Goal: Find specific page/section: Find specific page/section

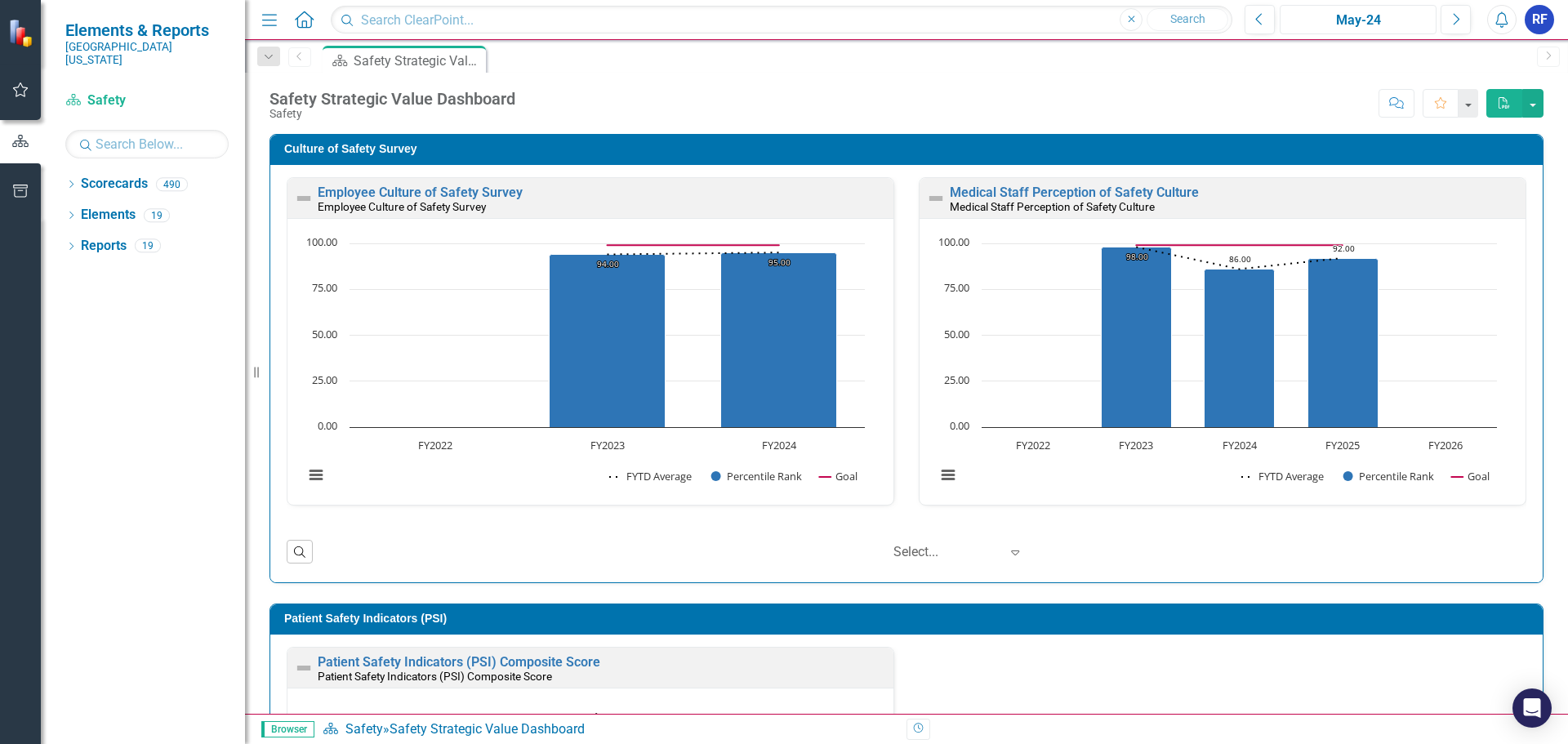
click at [1384, 19] on div "May-24" at bounding box center [1358, 21] width 145 height 20
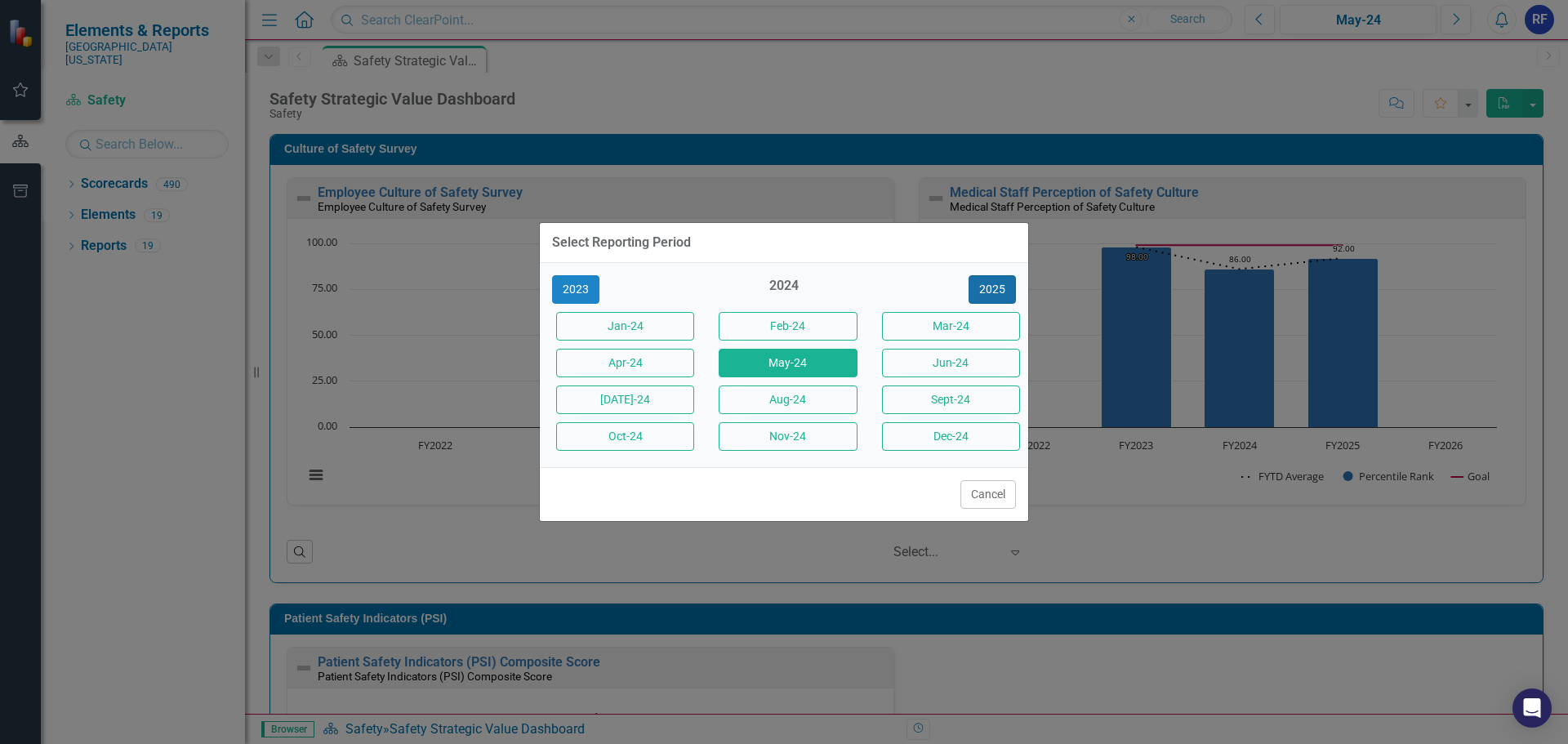
click at [983, 288] on button "2025" at bounding box center [993, 289] width 48 height 29
click at [869, 69] on div "Select Reporting Period 2024 2025 [DATE]-25 Feb-25 Mar-25 Apr-25 May-25 Jun-25 …" at bounding box center [784, 372] width 490 height 744
click at [993, 494] on button "Cancel" at bounding box center [988, 494] width 56 height 29
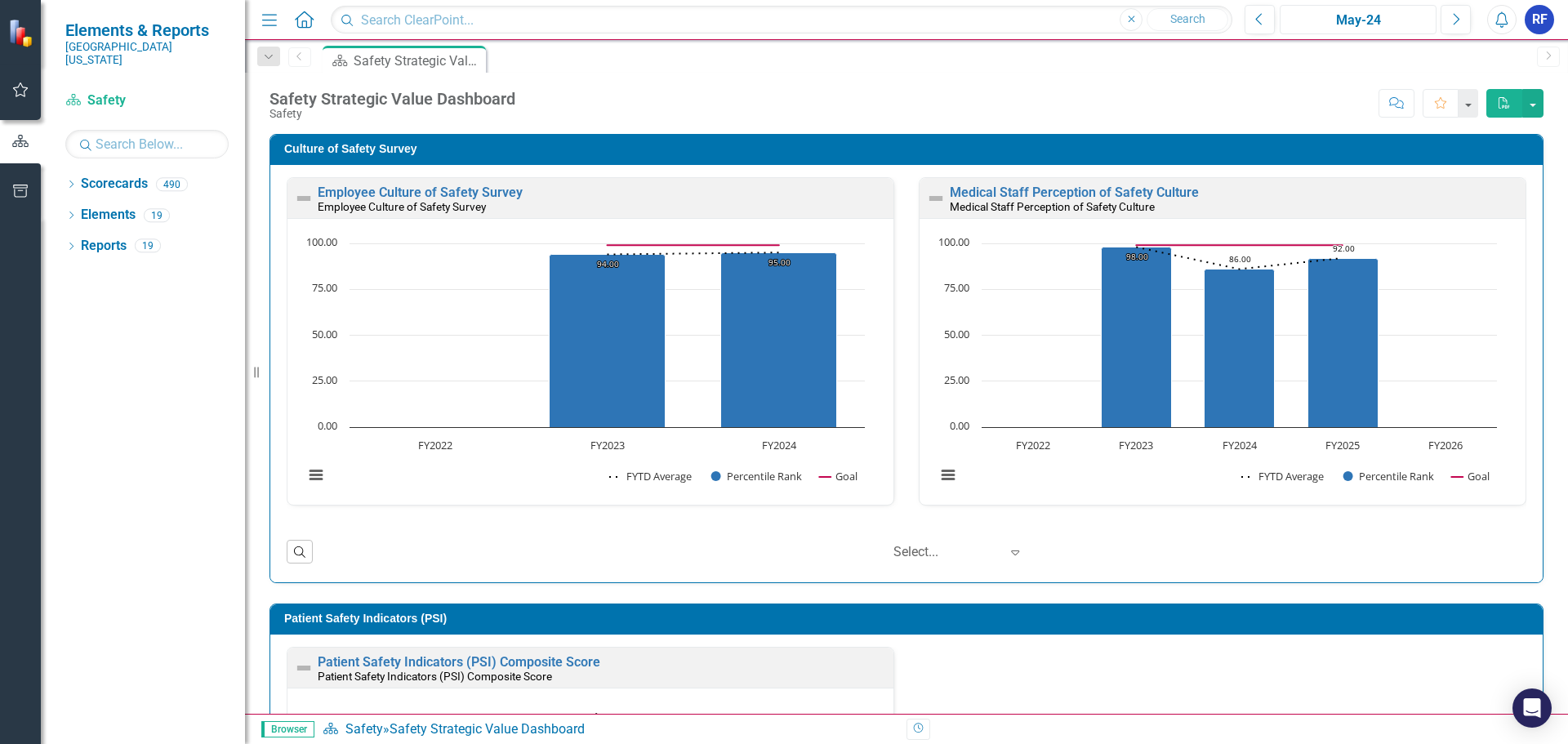
click at [1365, 11] on div "May-24" at bounding box center [1358, 21] width 145 height 20
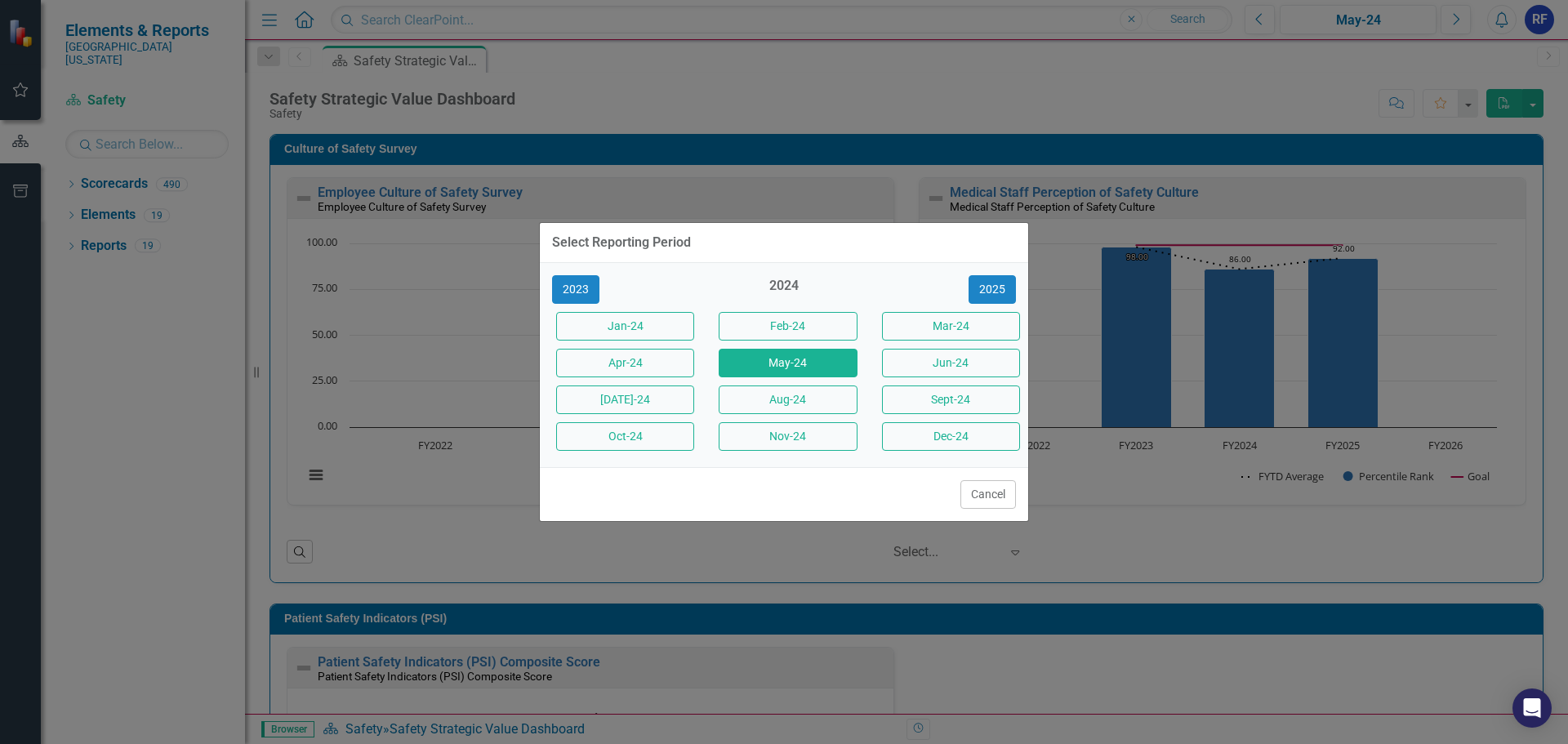
click at [977, 254] on div "Select Reporting Period" at bounding box center [784, 243] width 489 height 40
click at [991, 279] on button "2025" at bounding box center [993, 290] width 48 height 29
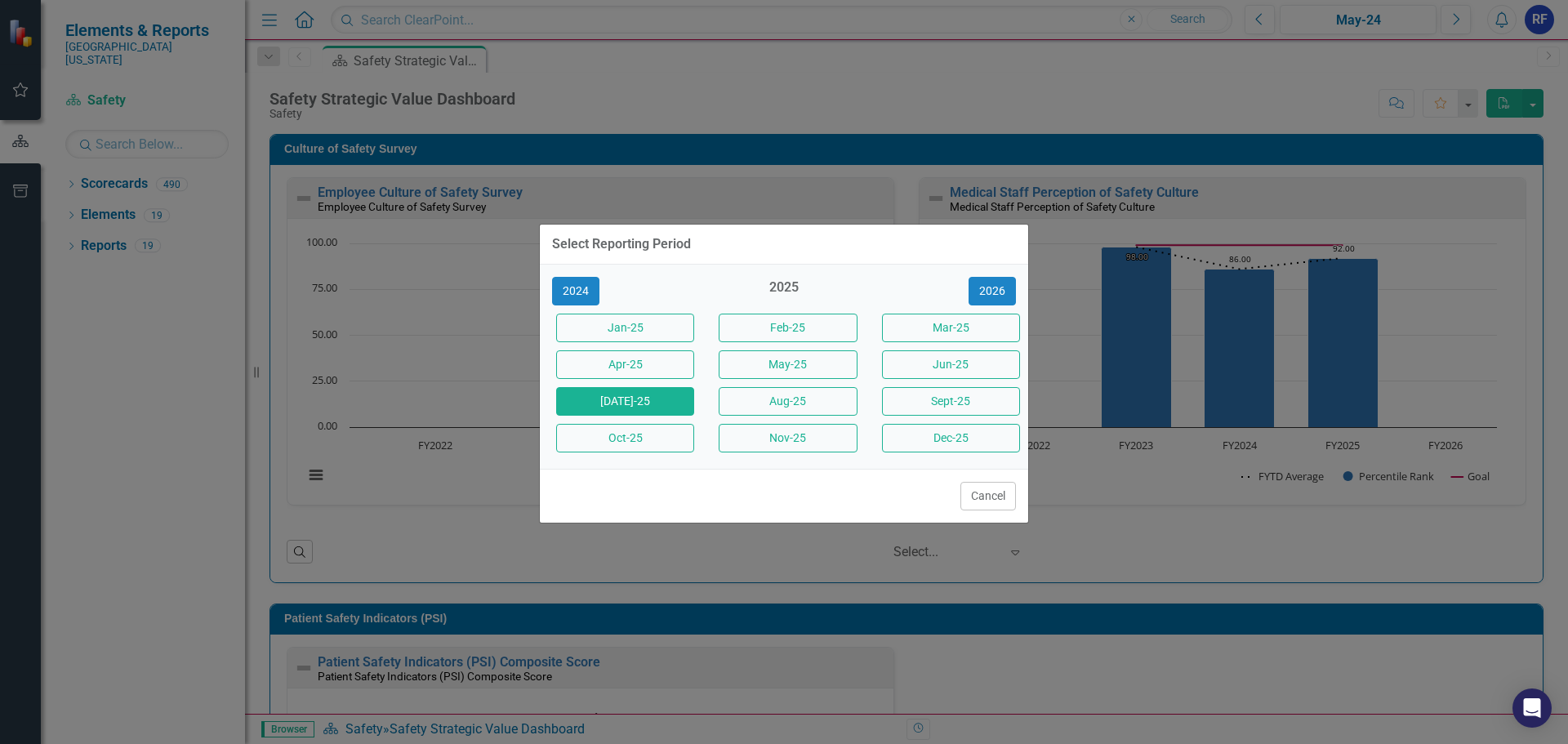
click at [645, 392] on button "[DATE]-25" at bounding box center [625, 401] width 138 height 29
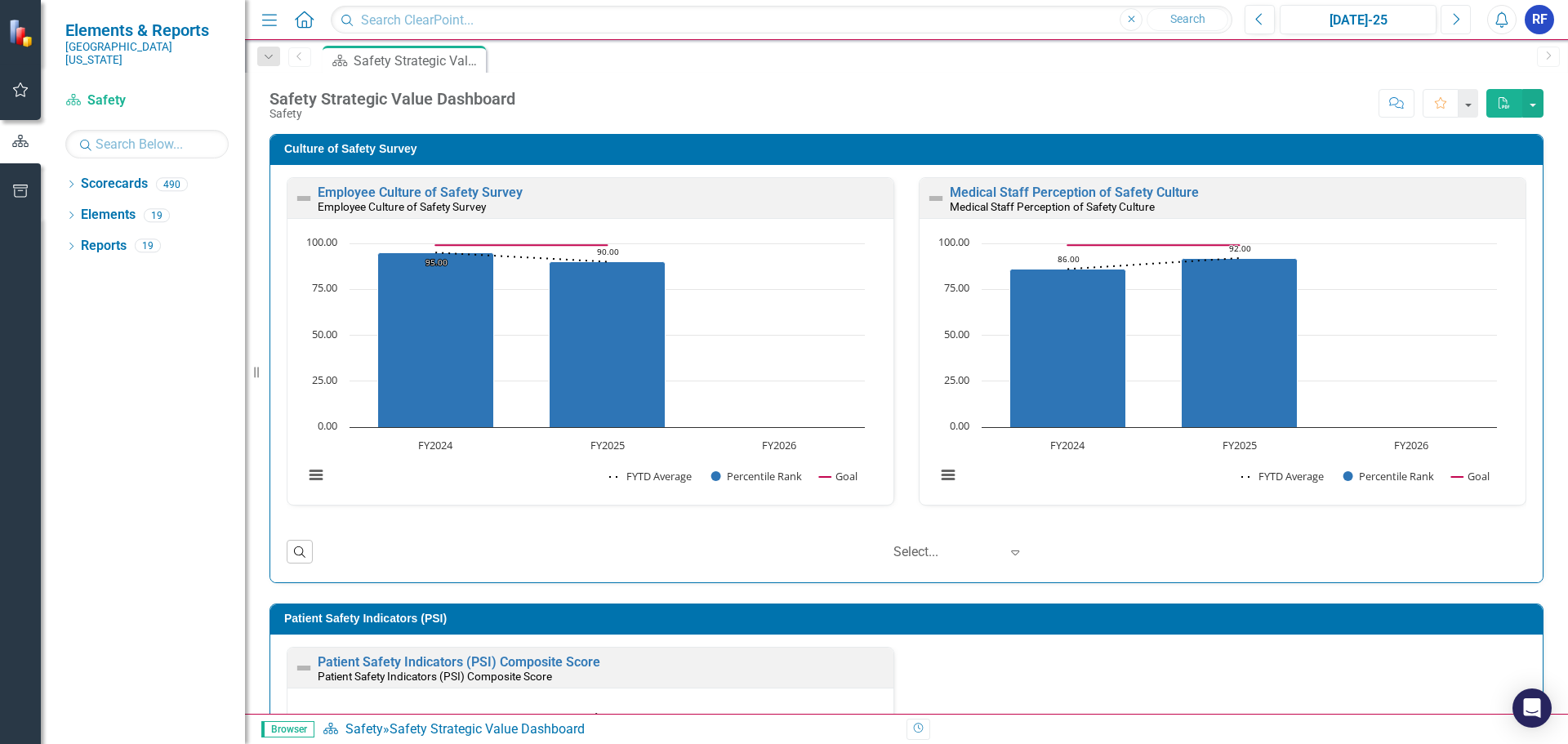
click at [1460, 24] on icon "Next" at bounding box center [1456, 19] width 9 height 15
click at [73, 180] on icon at bounding box center [72, 183] width 4 height 7
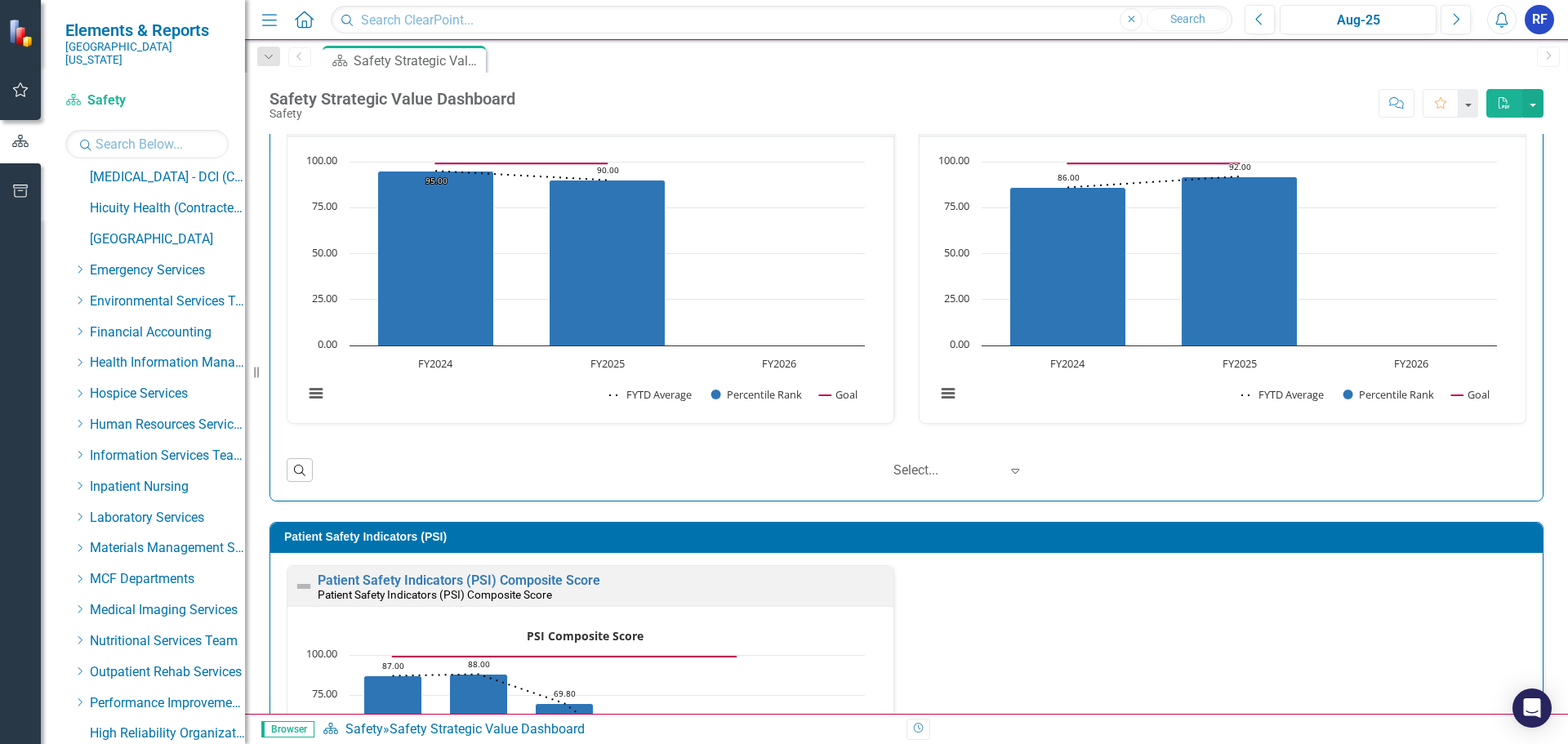
scroll to position [805, 0]
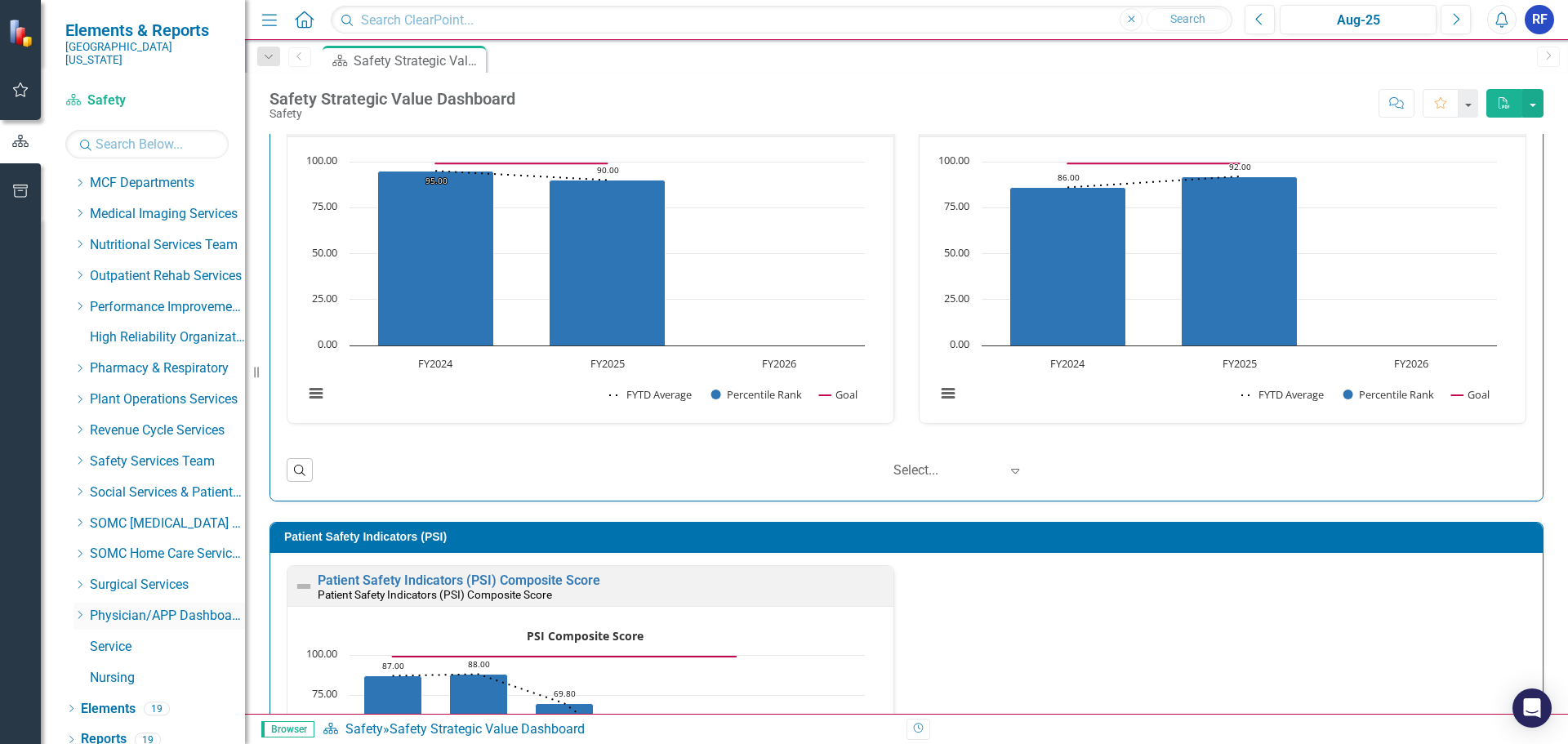
click at [175, 607] on link "Physician/APP Dashboards" at bounding box center [167, 616] width 155 height 19
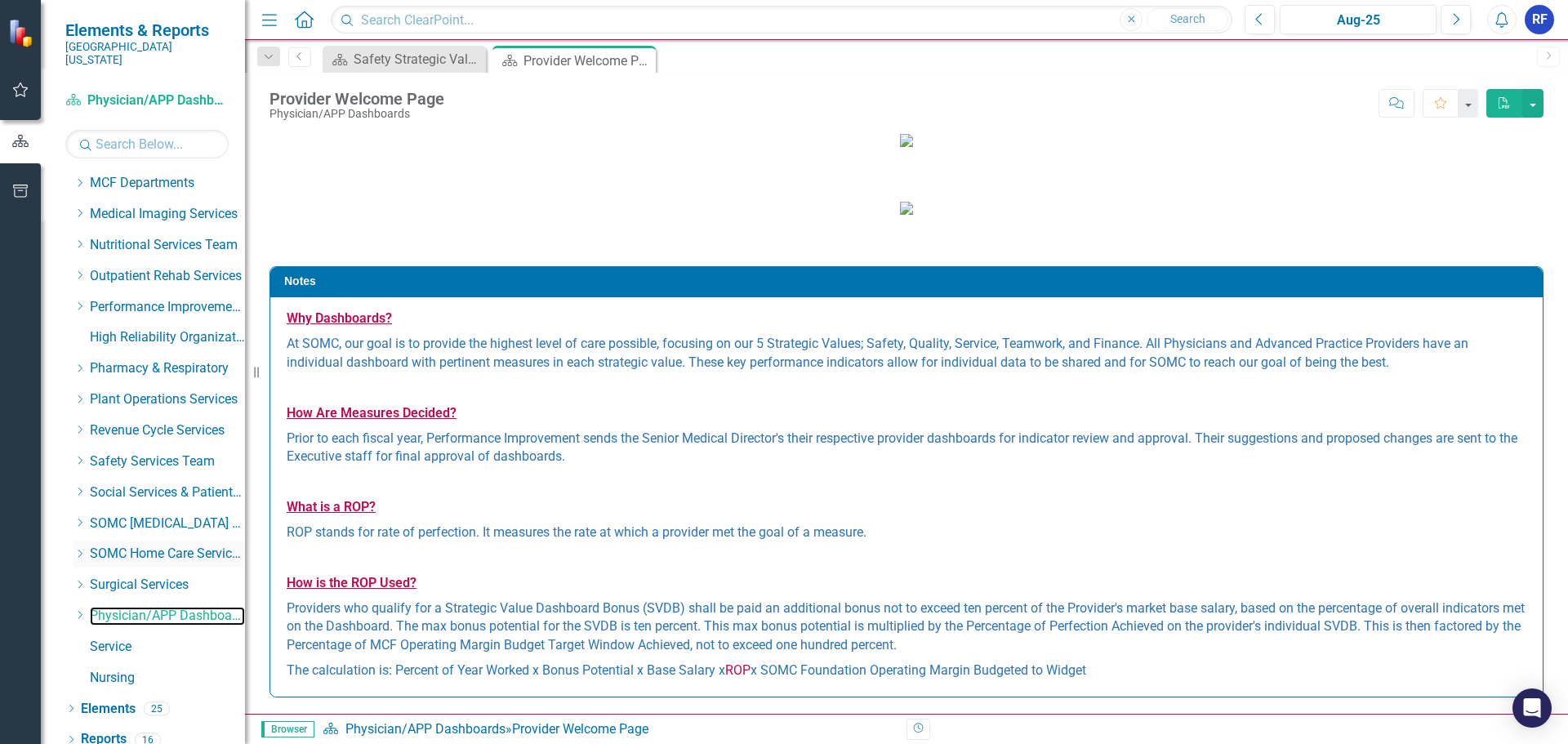
scroll to position [326, 0]
click at [92, 607] on link "Physician/APP Dashboards" at bounding box center [167, 616] width 155 height 19
click at [128, 115] on div "Scorecard Physician/APP Dashboards Search" at bounding box center [147, 123] width 163 height 72
click at [132, 132] on input "text" at bounding box center [147, 144] width 163 height 29
click at [166, 130] on input "text" at bounding box center [147, 144] width 163 height 29
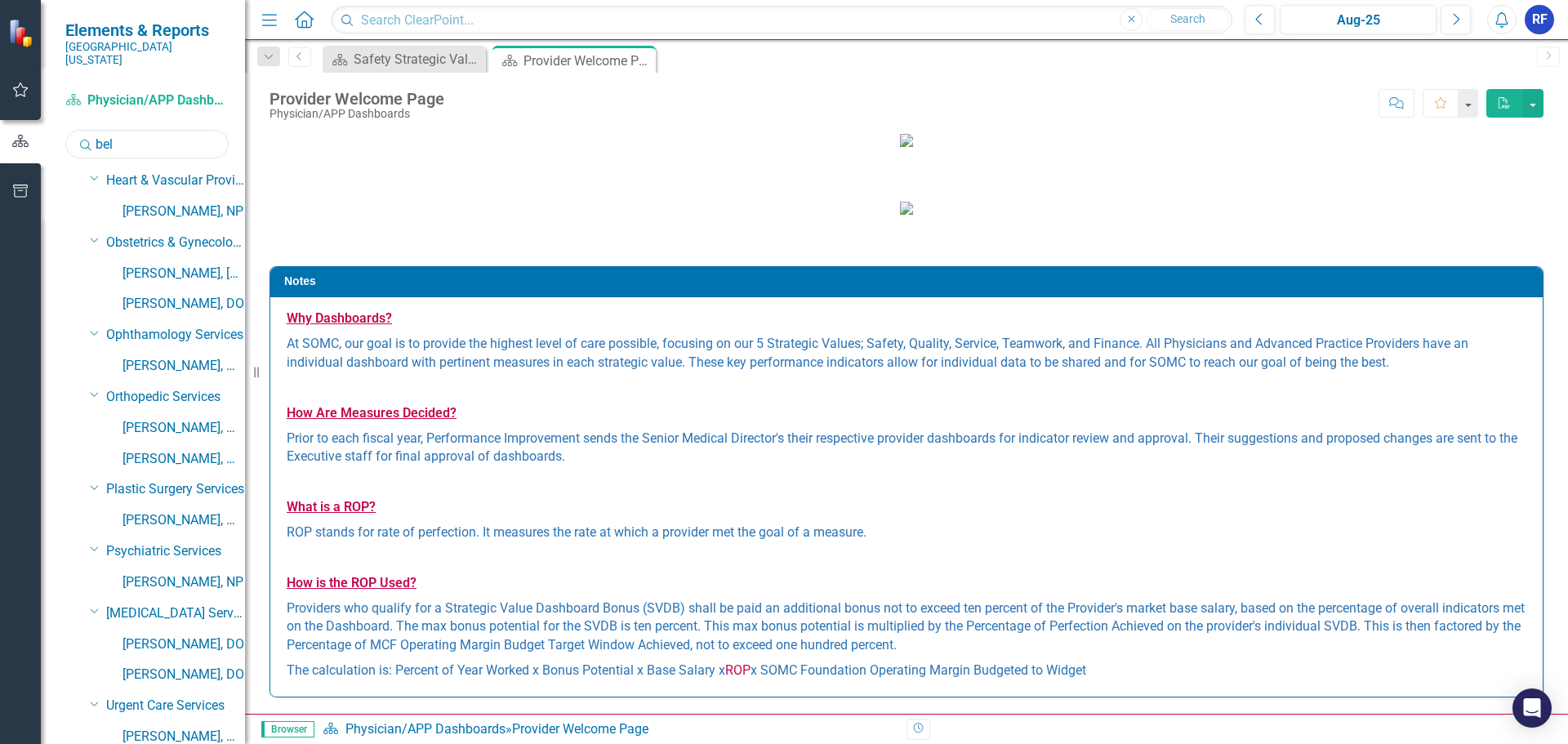
scroll to position [0, 0]
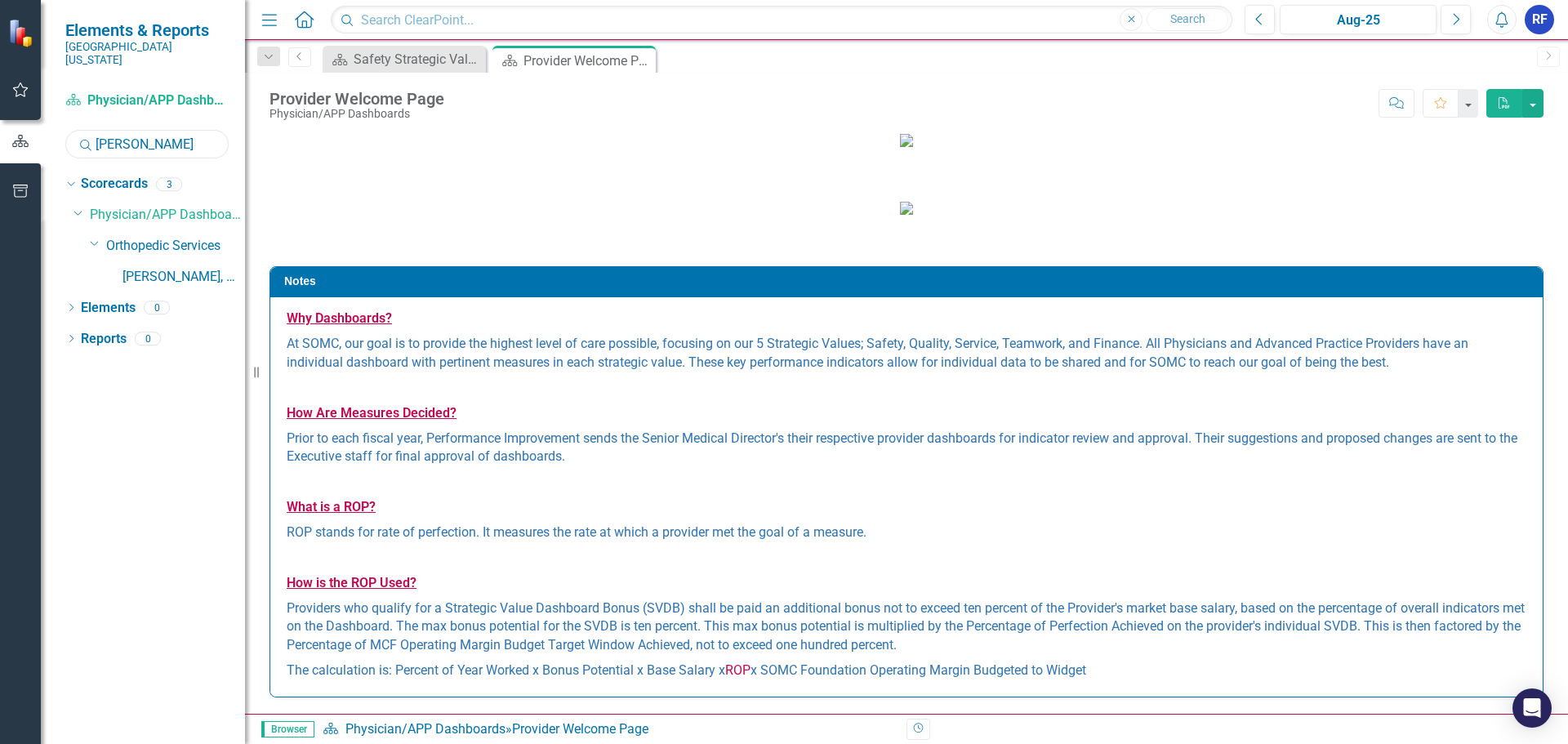
type input "[PERSON_NAME]"
click at [166, 130] on input "[PERSON_NAME]" at bounding box center [147, 144] width 163 height 29
click at [80, 138] on icon "Search" at bounding box center [86, 144] width 16 height 15
click at [85, 137] on icon "Search" at bounding box center [86, 144] width 16 height 15
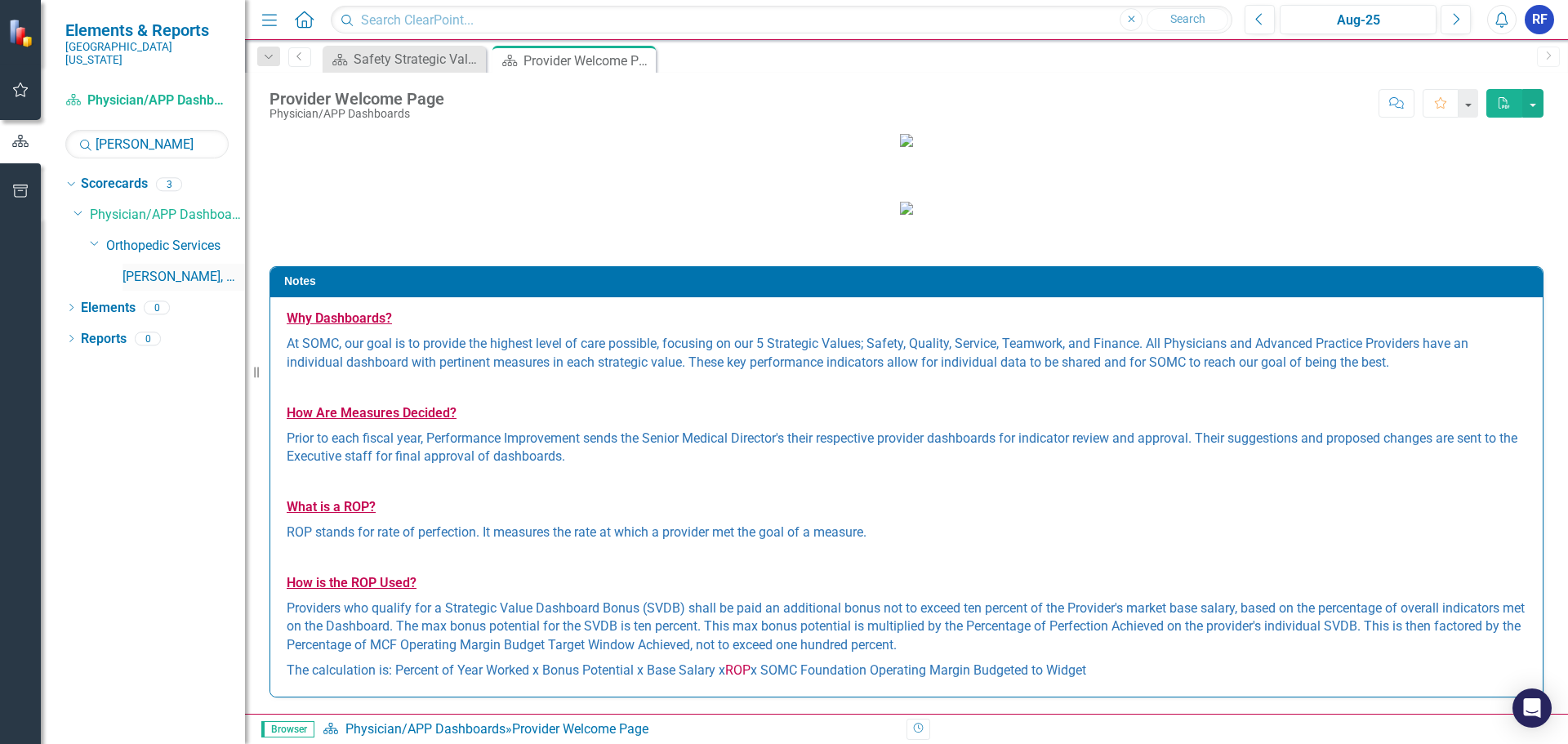
click at [184, 268] on link "[PERSON_NAME], MD" at bounding box center [183, 277] width 122 height 19
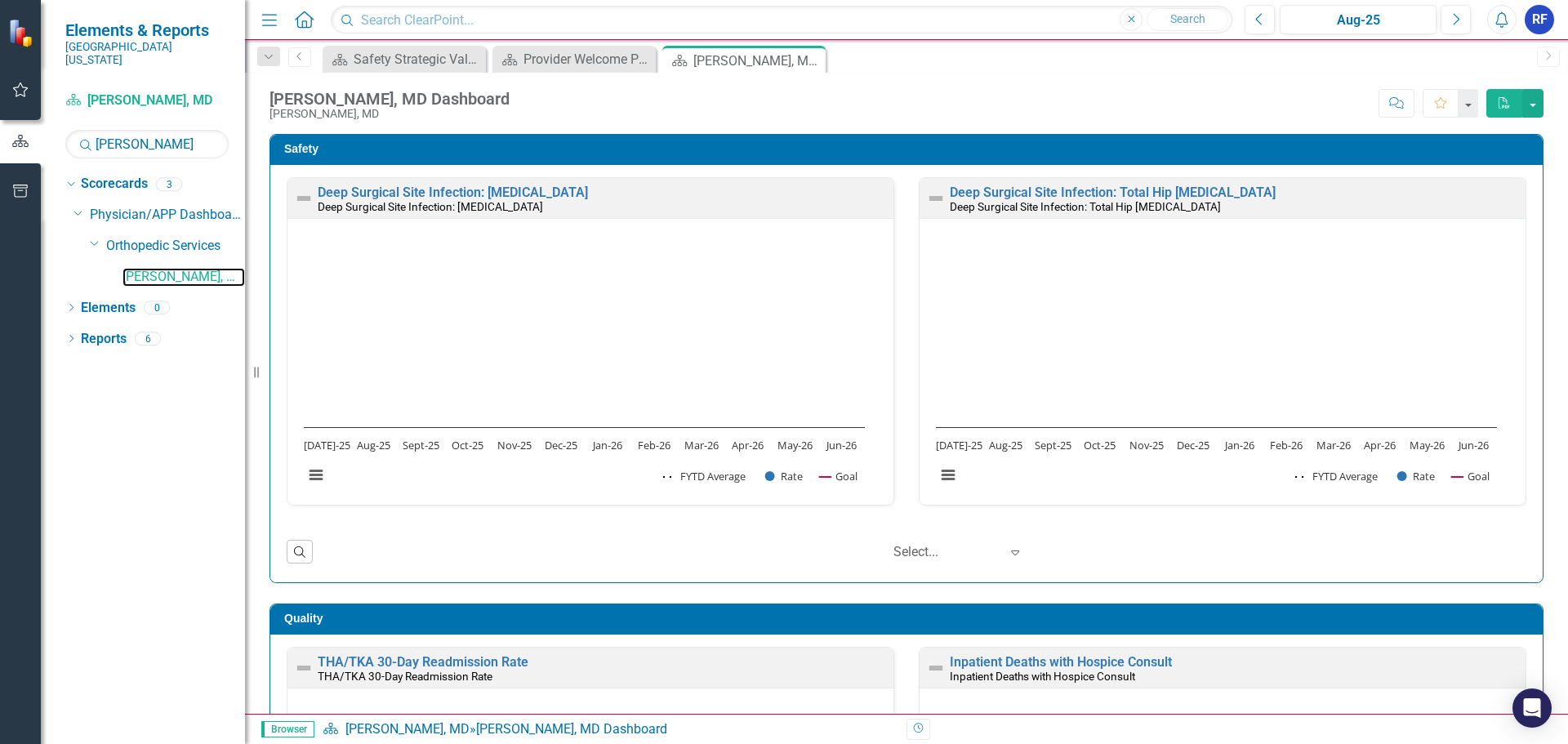
scroll to position [1, 0]
